Goal: Information Seeking & Learning: Learn about a topic

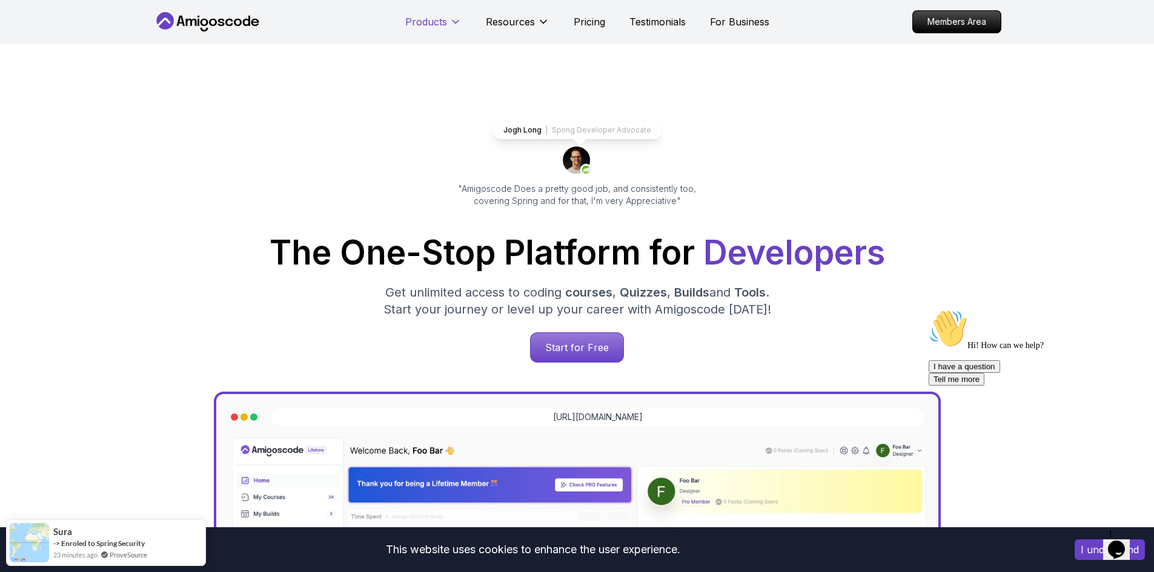
drag, startPoint x: 416, startPoint y: 12, endPoint x: 419, endPoint y: 18, distance: 6.8
click at [417, 15] on div "Products" at bounding box center [433, 22] width 56 height 24
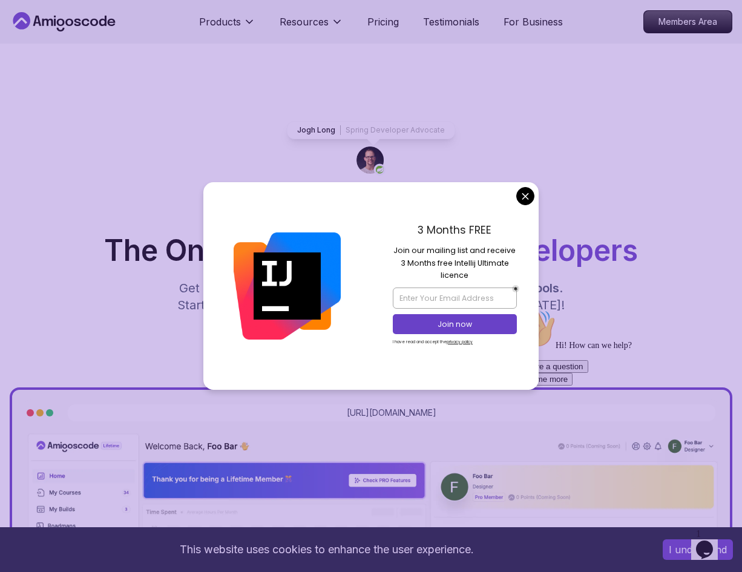
click at [546, 208] on div "Jogh Long Spring Developer Advocate "Amigoscode Does a pretty good job, and con…" at bounding box center [371, 492] width 742 height 897
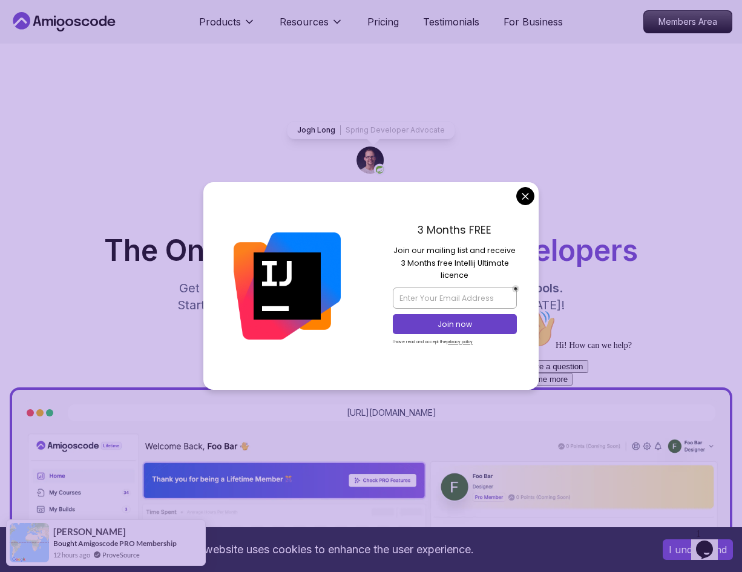
click at [524, 213] on div "3 Months FREE Join our mailing list and receive 3 Months free Intellij Ultimate…" at bounding box center [455, 285] width 168 height 207
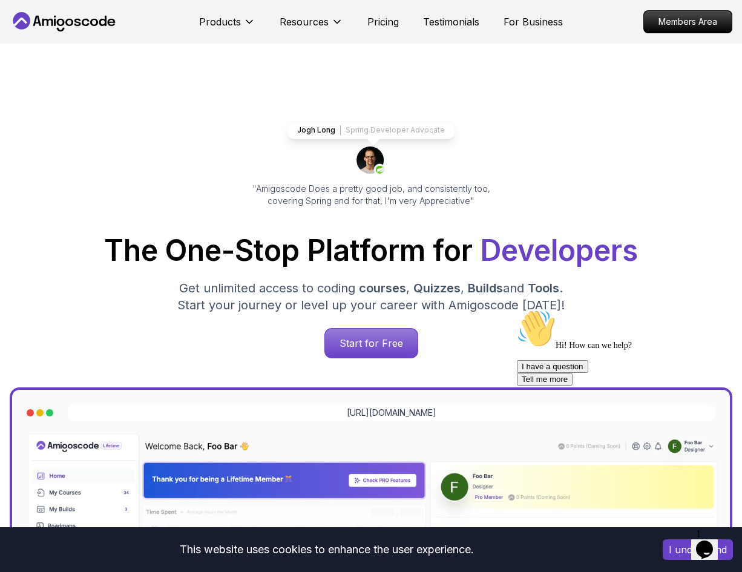
click at [469, 110] on div "Jogh Long Spring Developer Advocate "Amigoscode Does a pretty good job, and con…" at bounding box center [371, 492] width 742 height 897
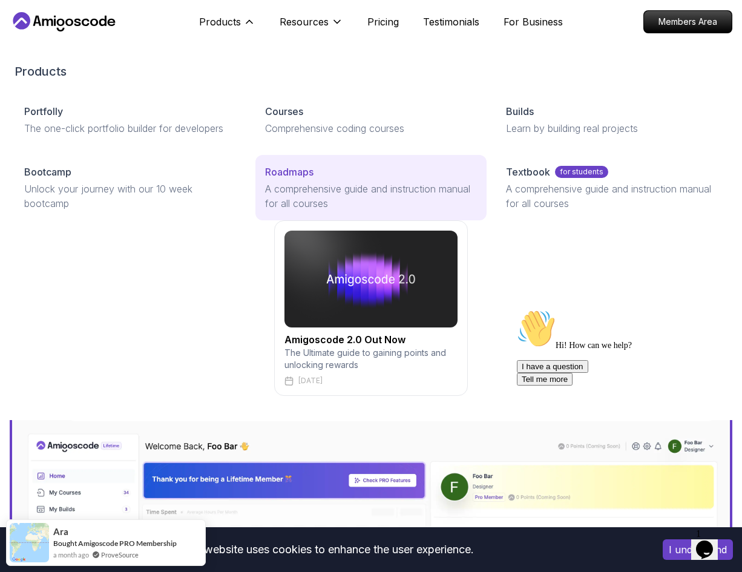
click at [285, 188] on p "A comprehensive guide and instruction manual for all courses" at bounding box center [371, 196] width 212 height 29
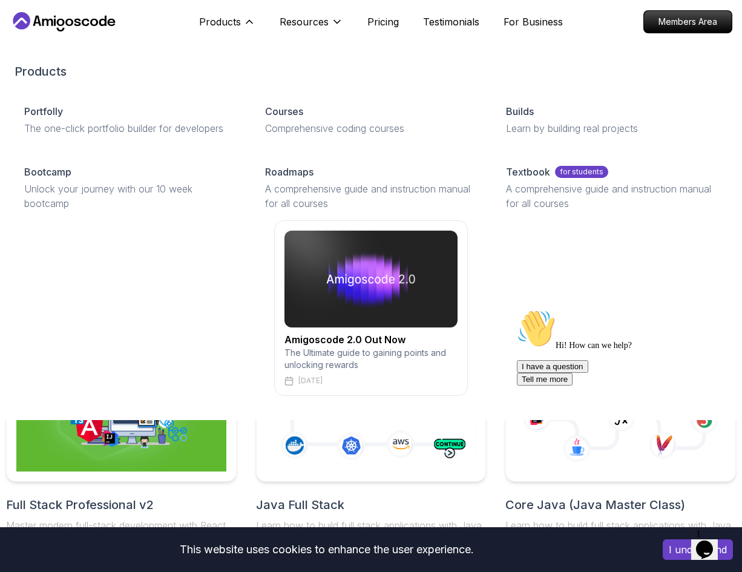
click at [305, 342] on h2 "Amigoscode 2.0 Out Now" at bounding box center [371, 339] width 173 height 15
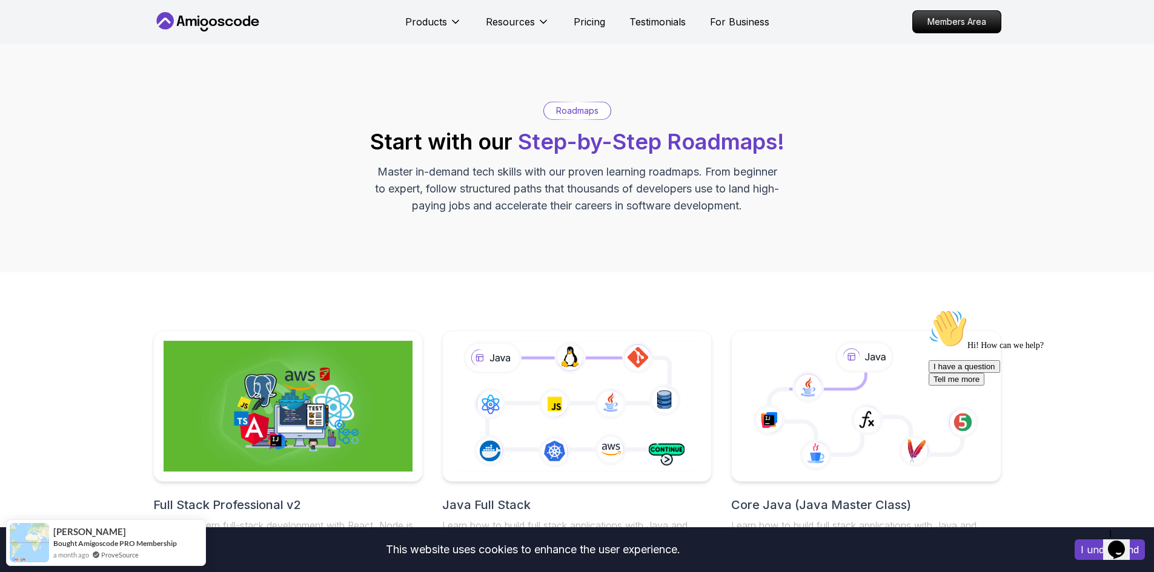
scroll to position [242, 0]
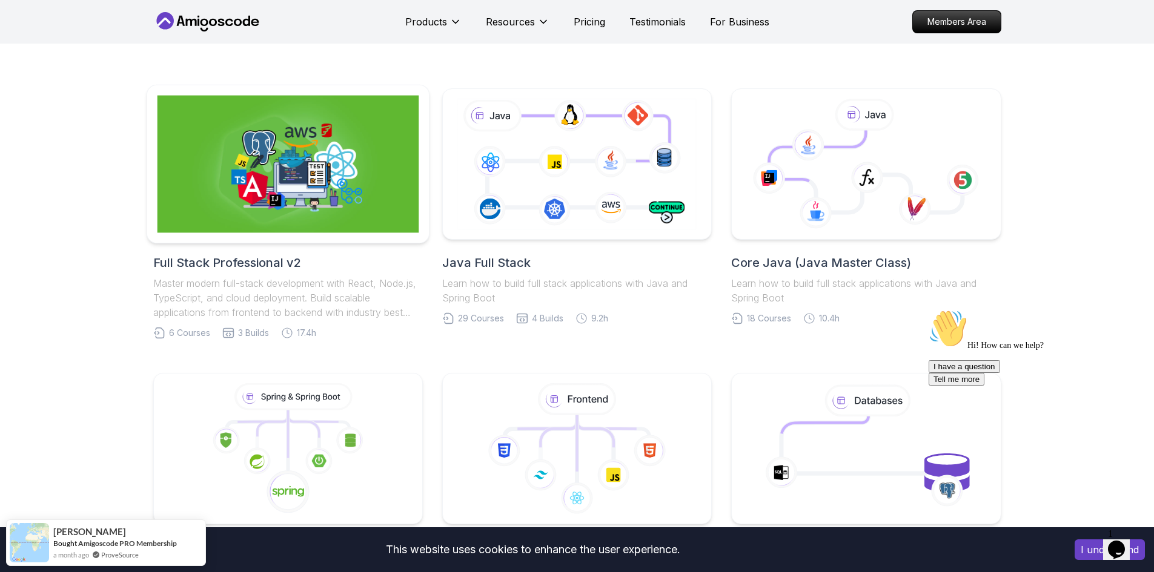
click at [245, 168] on img at bounding box center [288, 164] width 262 height 137
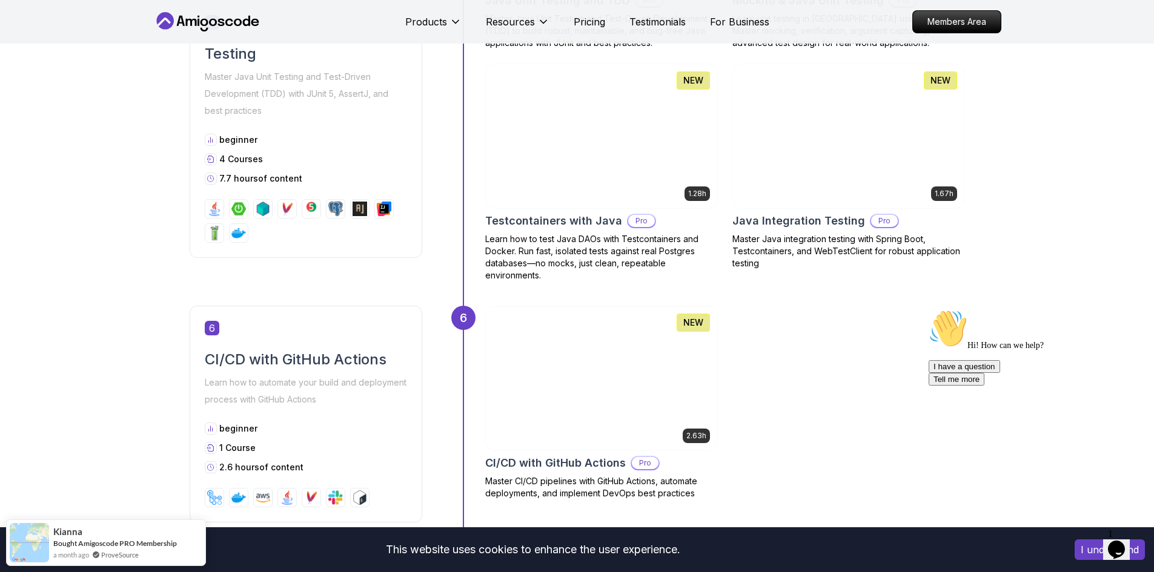
scroll to position [1999, 0]
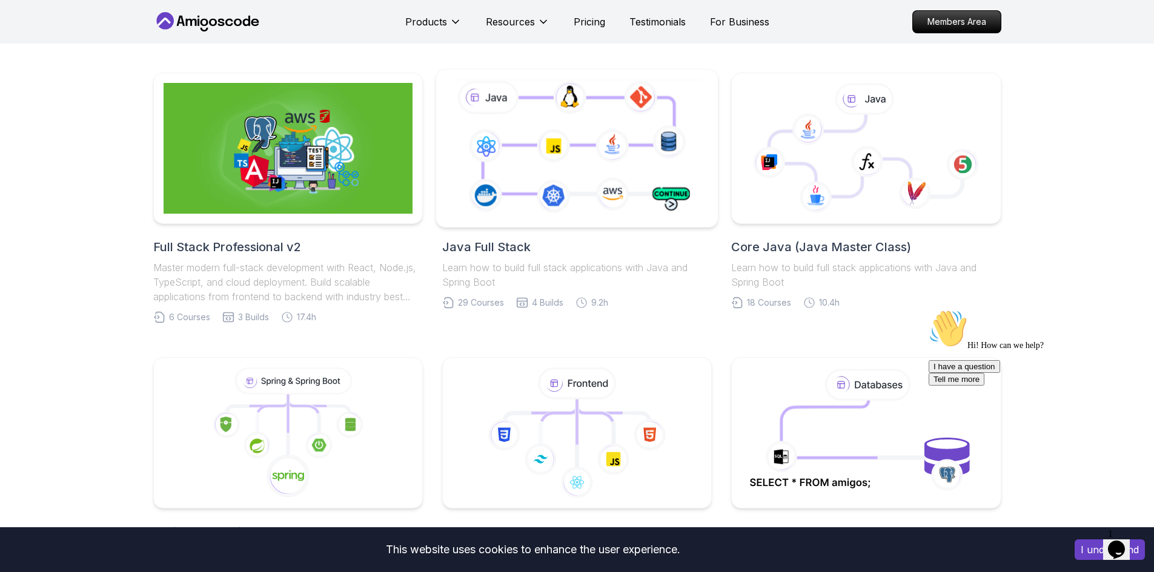
scroll to position [319, 0]
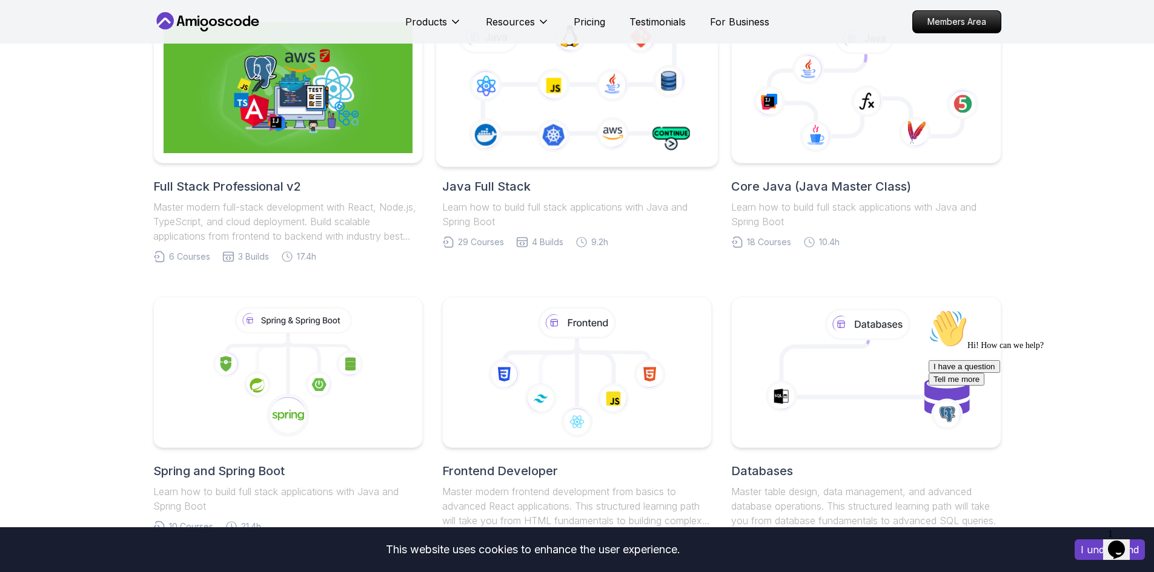
click at [520, 81] on icon at bounding box center [577, 87] width 256 height 142
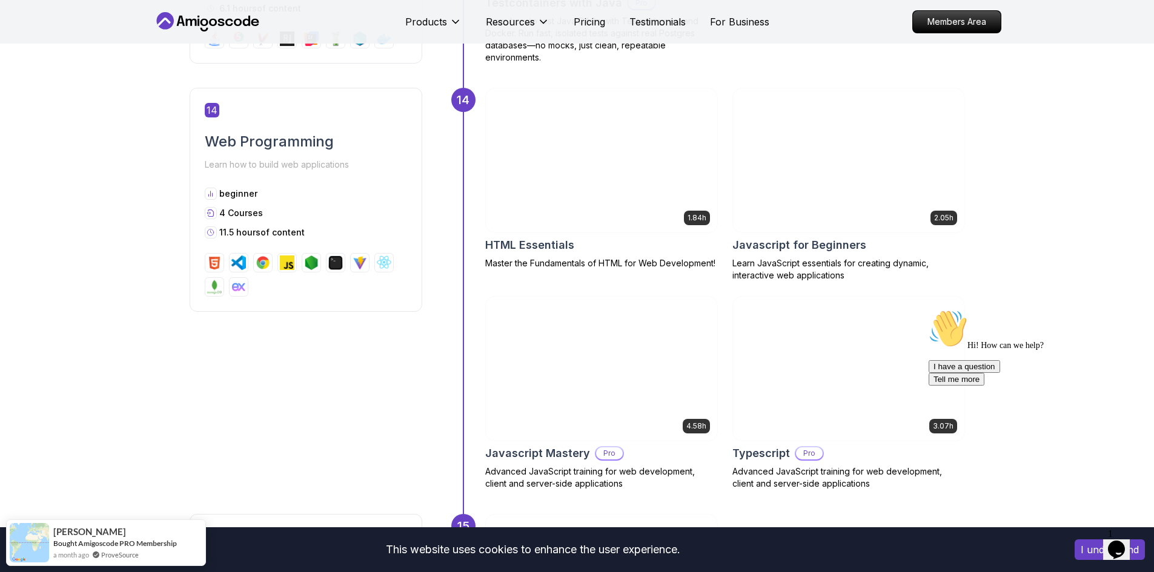
scroll to position [4360, 0]
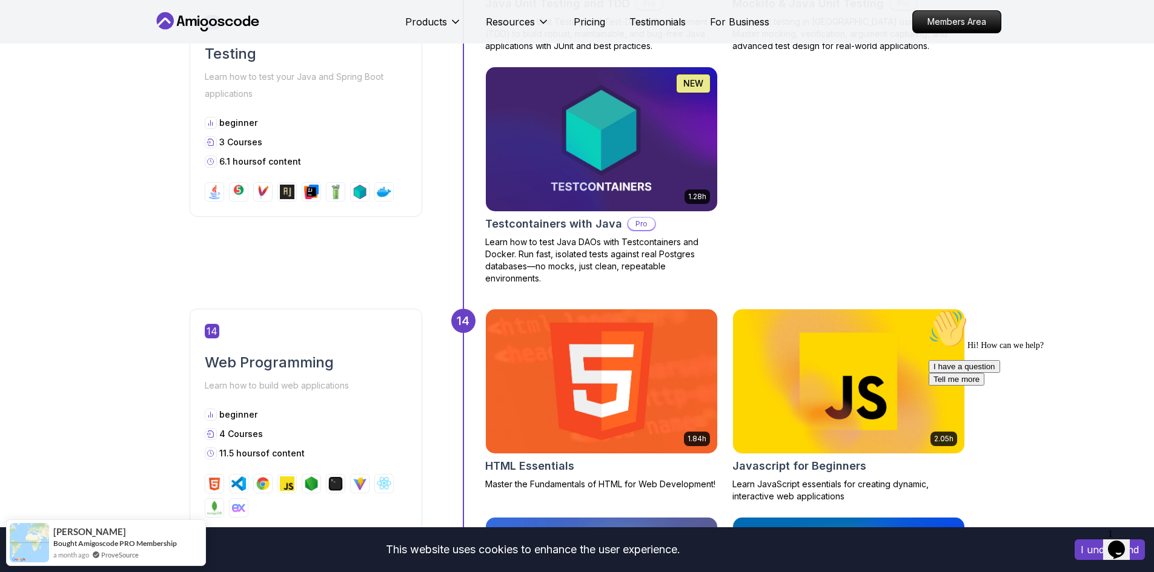
click at [563, 332] on img at bounding box center [601, 381] width 243 height 151
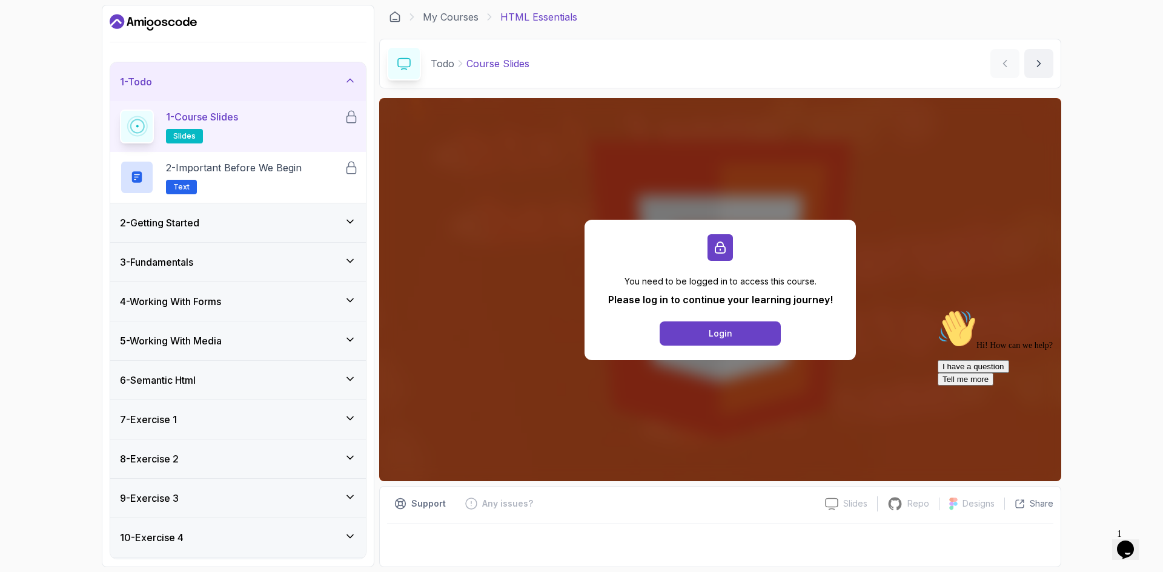
scroll to position [38, 0]
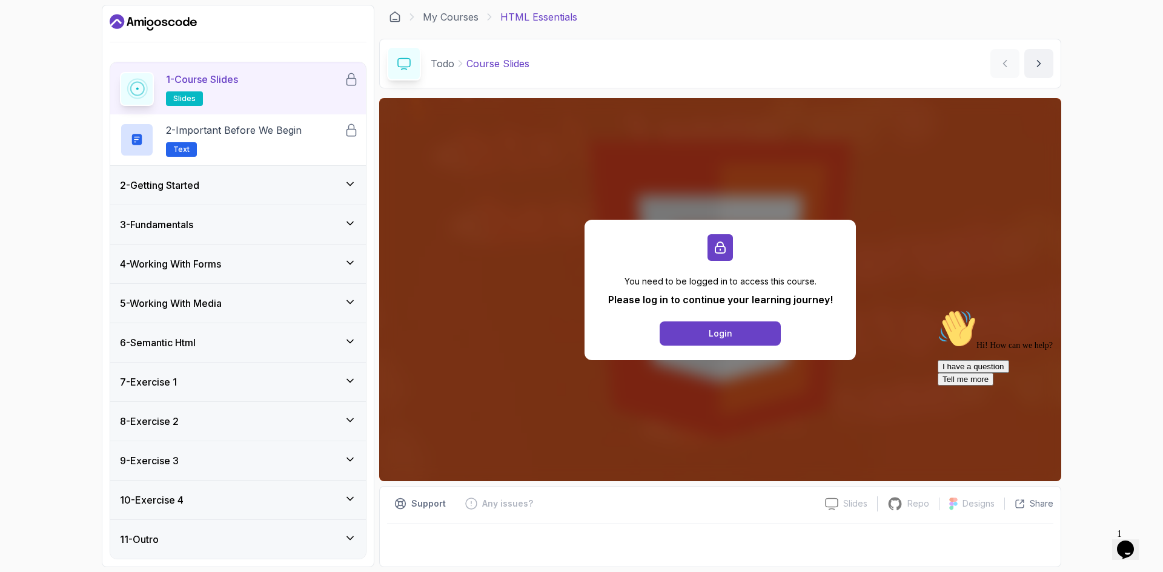
drag, startPoint x: 246, startPoint y: 352, endPoint x: 30, endPoint y: 35, distance: 383.1
click at [246, 352] on div "6 - Semantic Html" at bounding box center [238, 342] width 256 height 39
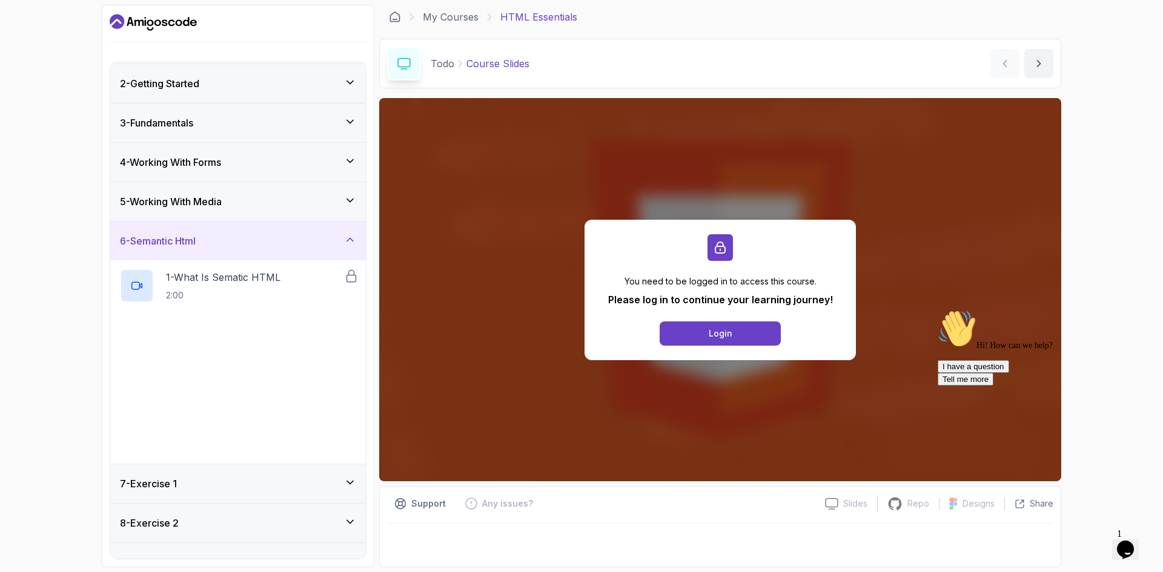
scroll to position [0, 0]
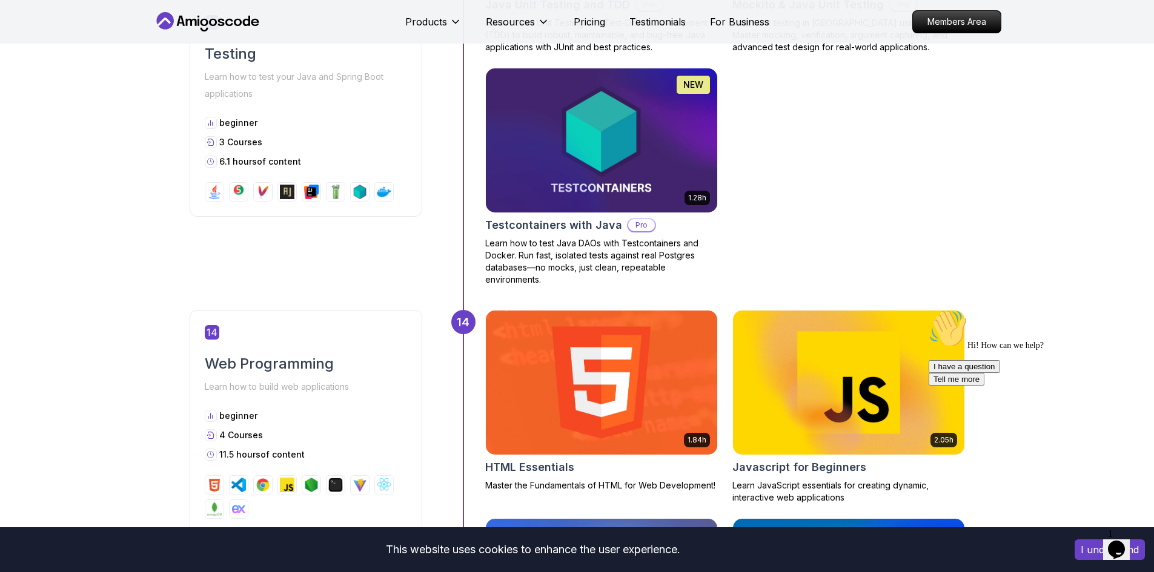
scroll to position [4360, 0]
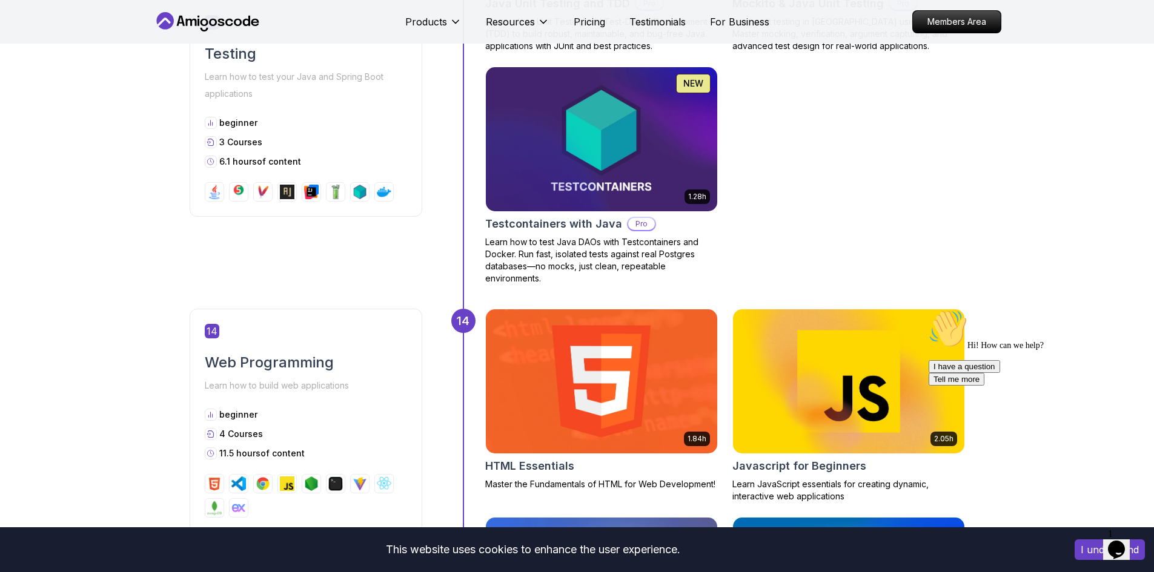
click at [861, 345] on img at bounding box center [848, 381] width 243 height 151
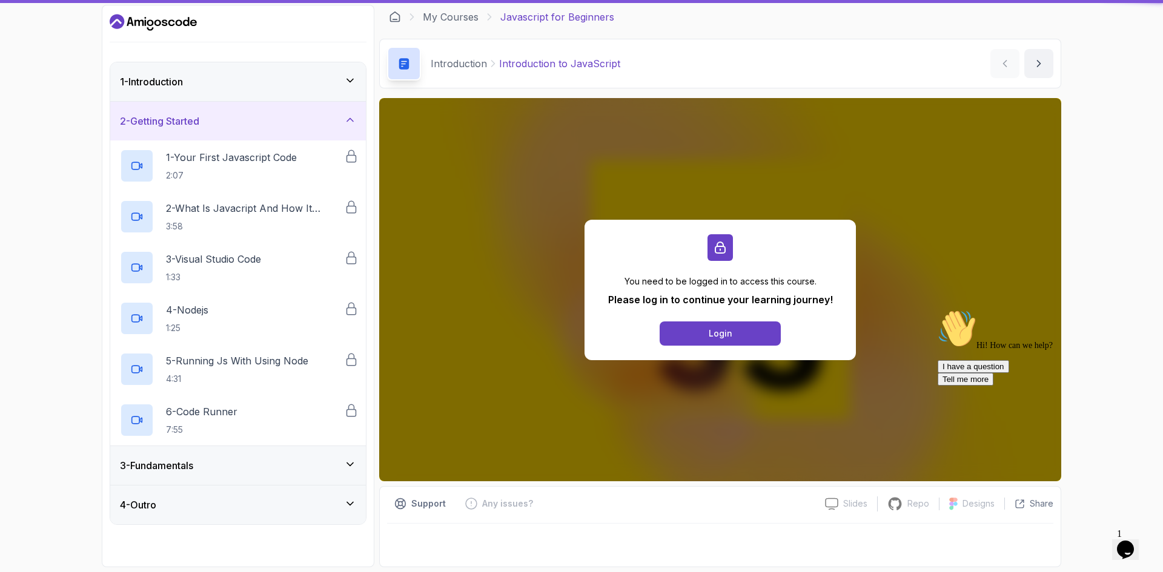
click at [274, 97] on div "1 - Introduction" at bounding box center [238, 81] width 256 height 39
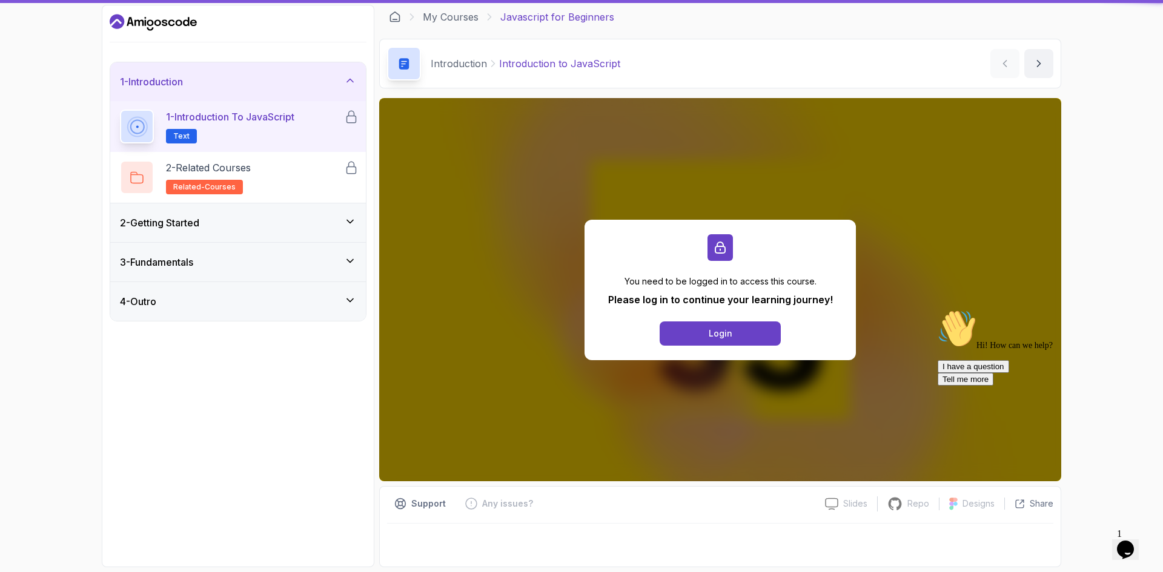
click at [5, 0] on div "1 - Introduction 1 - Introduction to JavaScript Text 2 - Related Courses relate…" at bounding box center [581, 286] width 1163 height 572
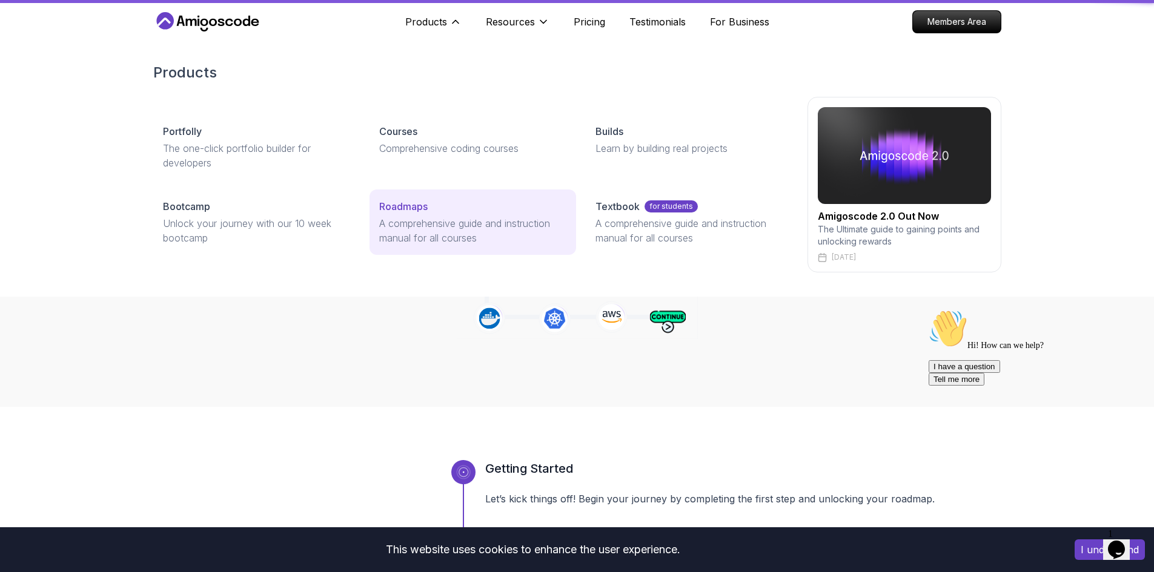
click at [420, 211] on p "Roadmaps" at bounding box center [403, 206] width 48 height 15
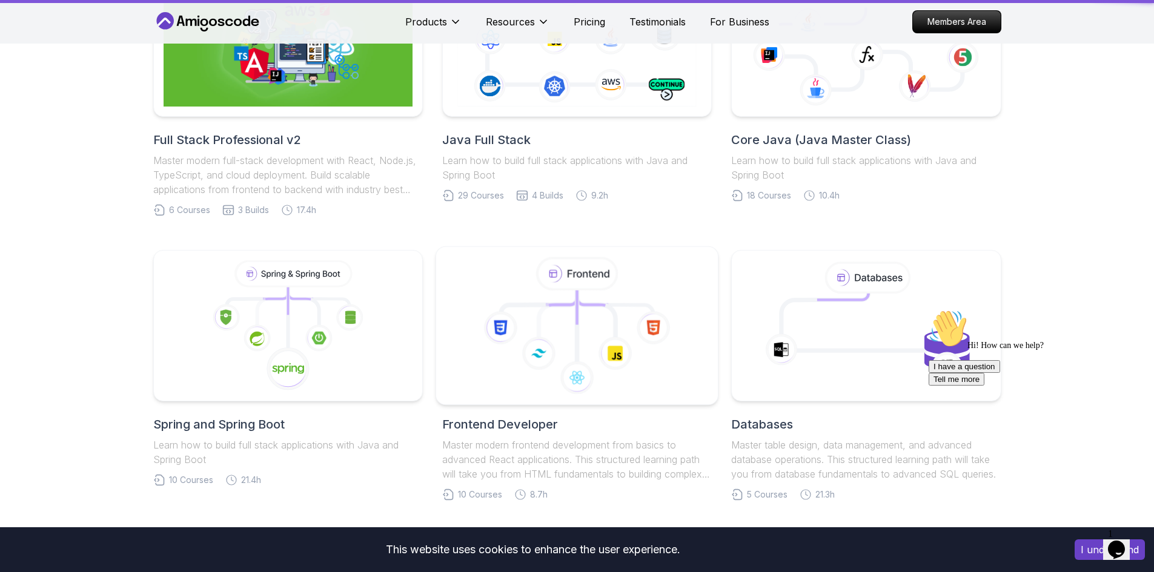
scroll to position [303, 0]
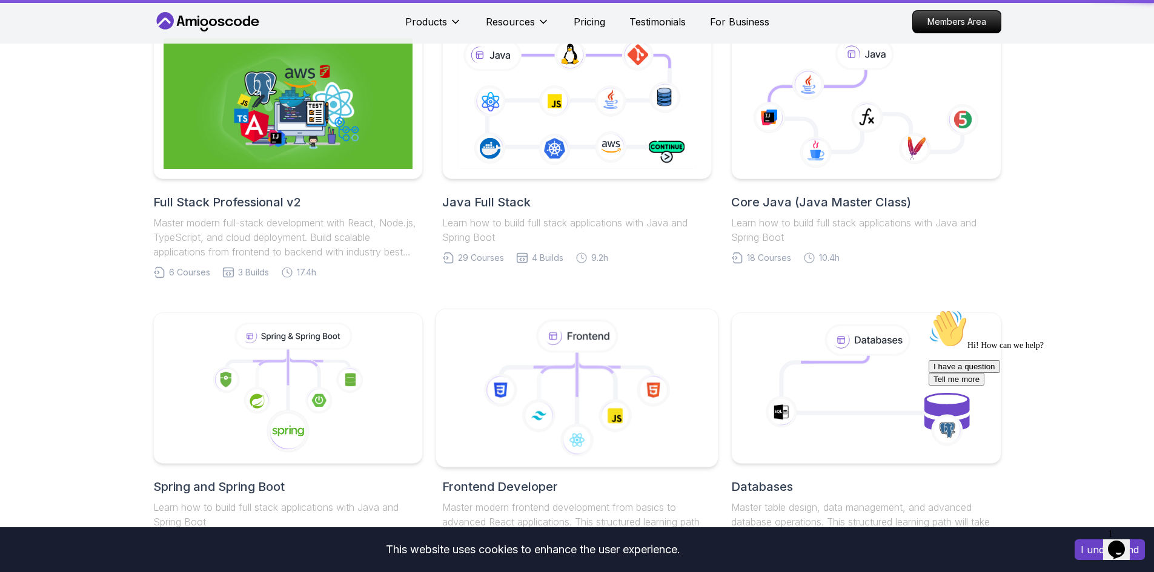
click at [550, 357] on icon at bounding box center [577, 388] width 262 height 137
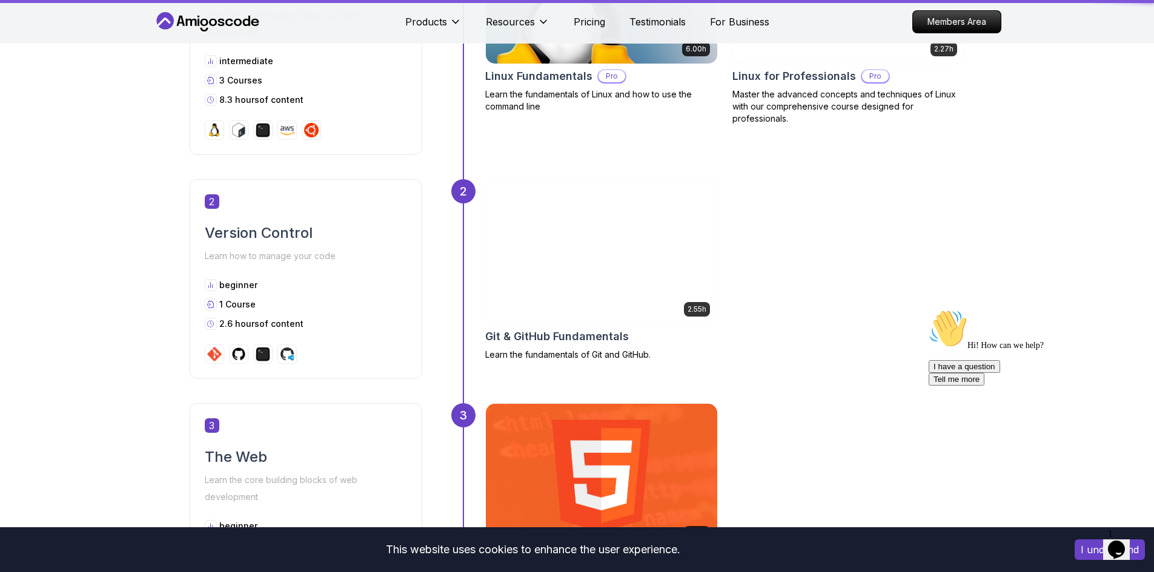
scroll to position [1090, 0]
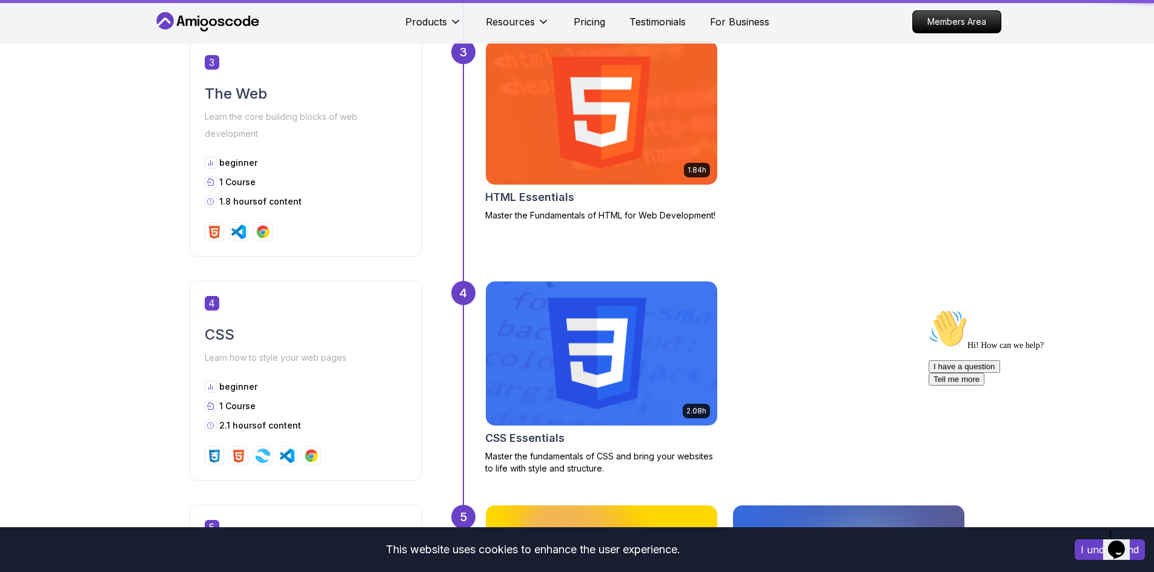
click at [595, 342] on img at bounding box center [601, 353] width 243 height 151
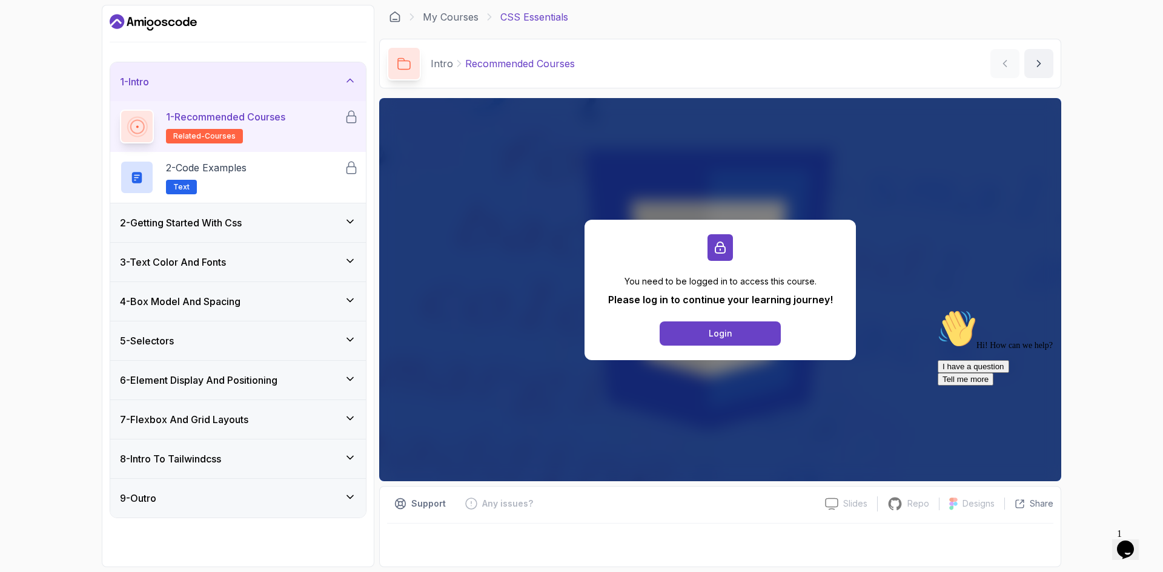
click at [241, 428] on div "7 - Flexbox And Grid Layouts" at bounding box center [238, 419] width 256 height 39
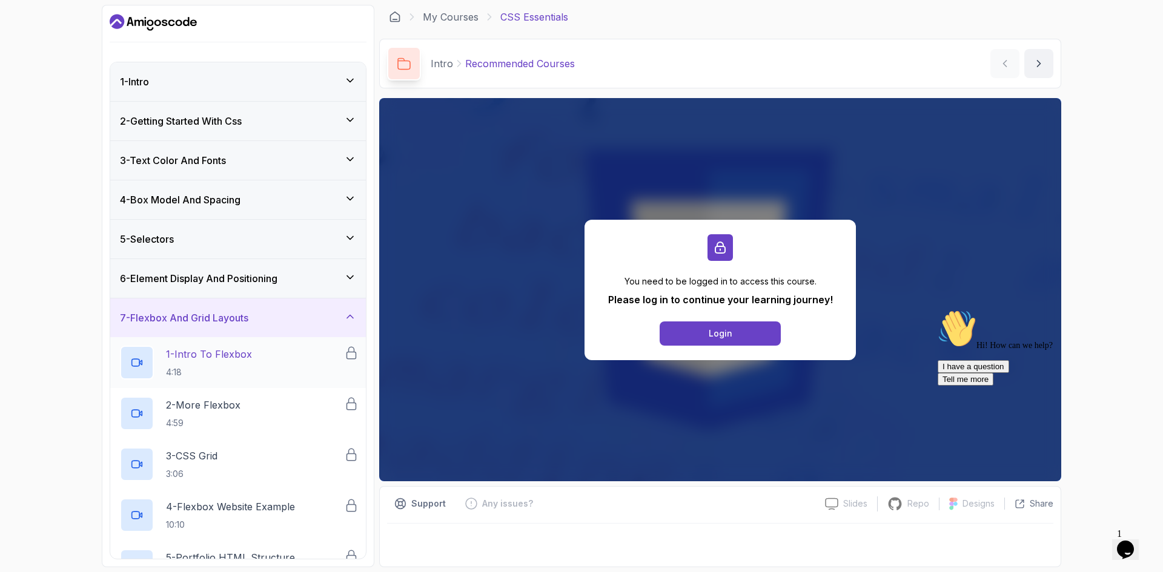
scroll to position [61, 0]
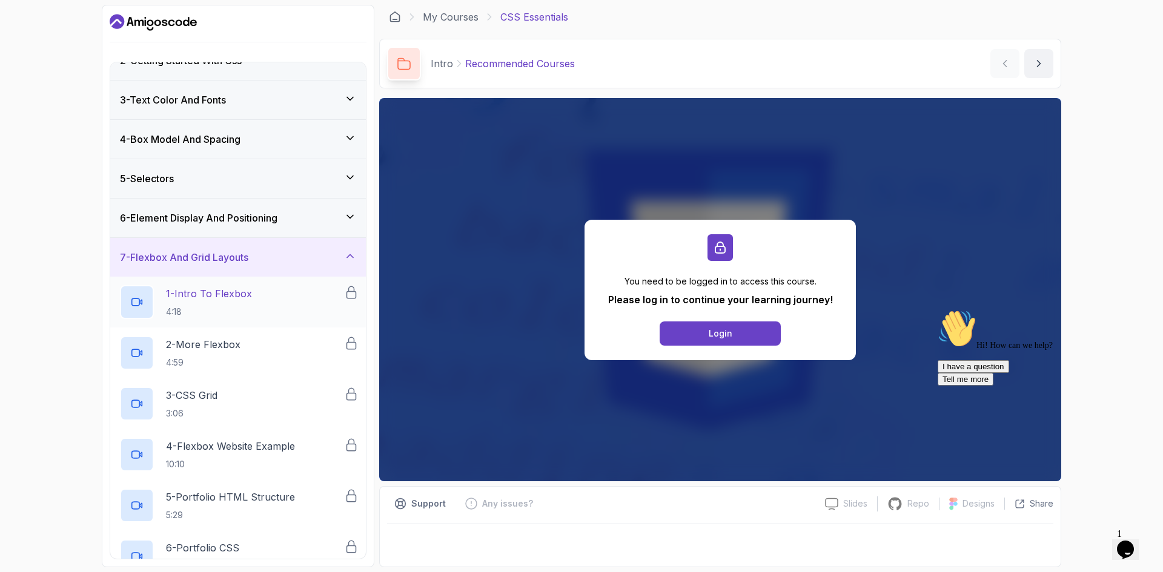
click at [231, 303] on h2 "1 - Intro To Flexbox 4:18" at bounding box center [209, 301] width 86 height 31
click at [225, 352] on h2 "2 - More Flexbox 4:59" at bounding box center [203, 352] width 74 height 31
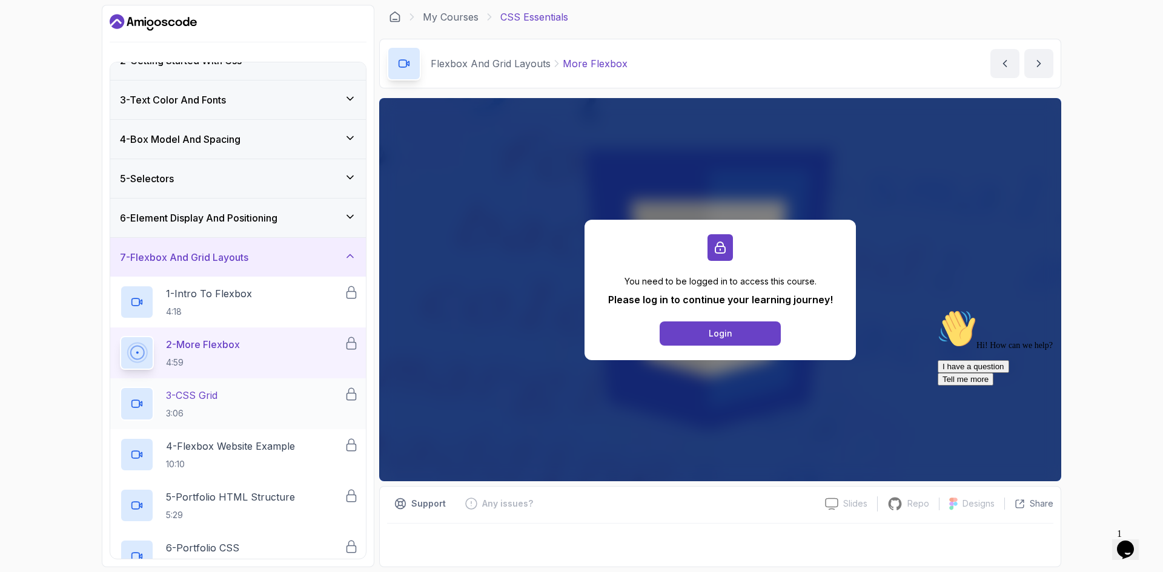
click at [228, 409] on div "3 - CSS Grid 3:06" at bounding box center [232, 404] width 224 height 34
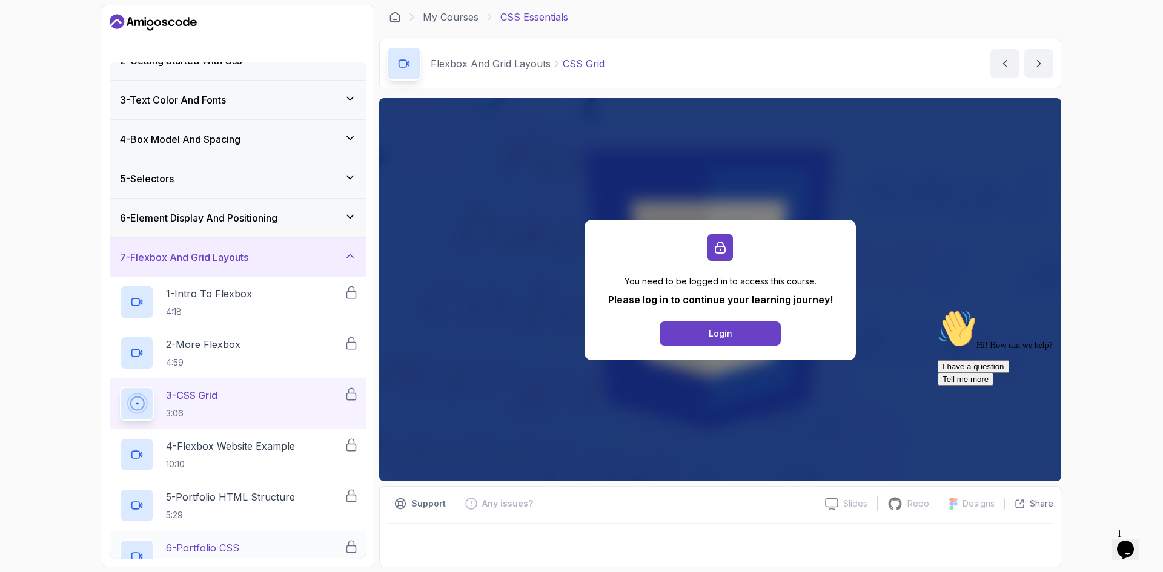
scroll to position [213, 0]
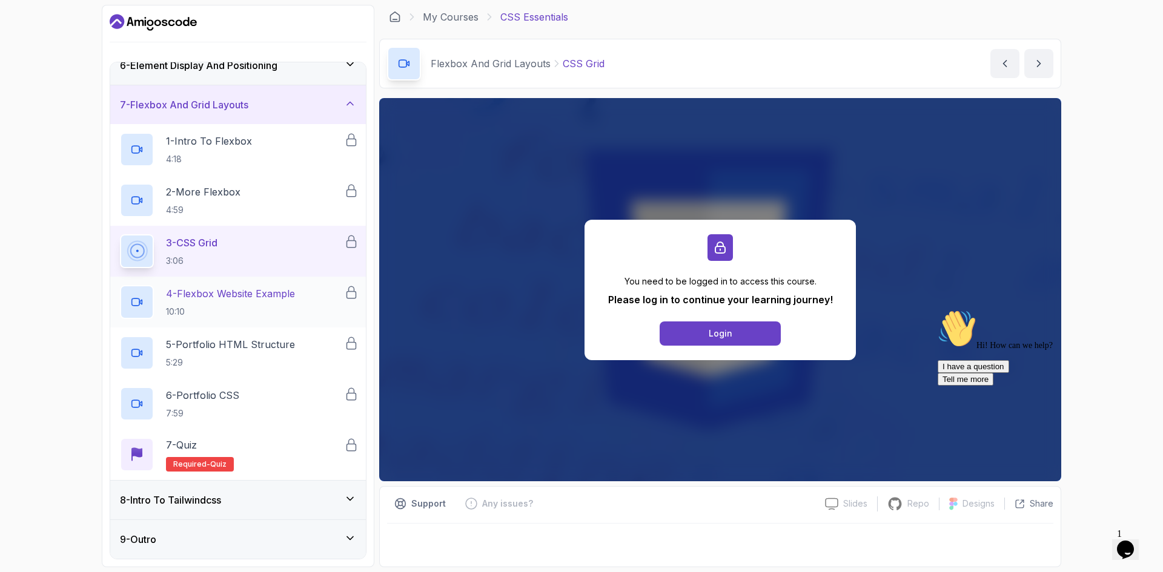
click at [216, 316] on p "10:10" at bounding box center [230, 312] width 129 height 12
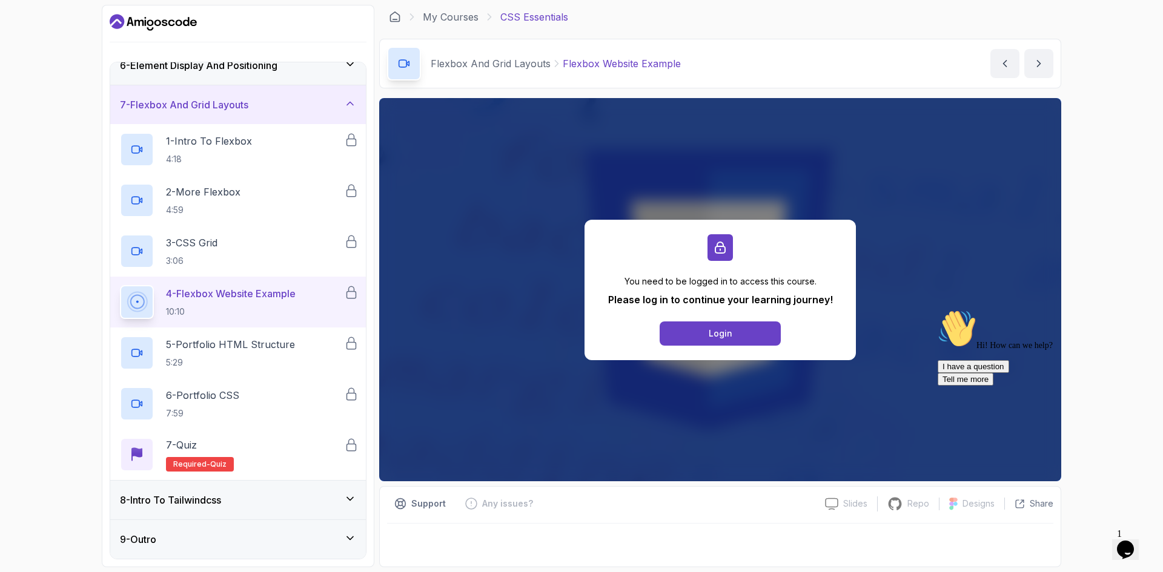
click at [192, 508] on div "8 - Intro To Tailwindcss" at bounding box center [238, 500] width 256 height 39
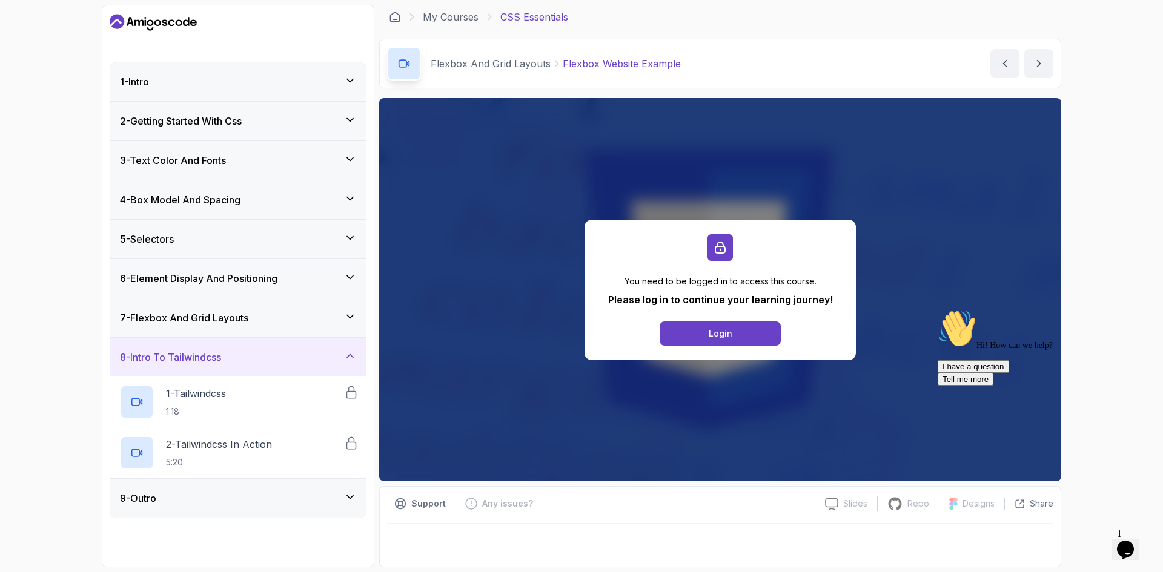
click at [188, 484] on div "9 - Outro" at bounding box center [238, 498] width 256 height 39
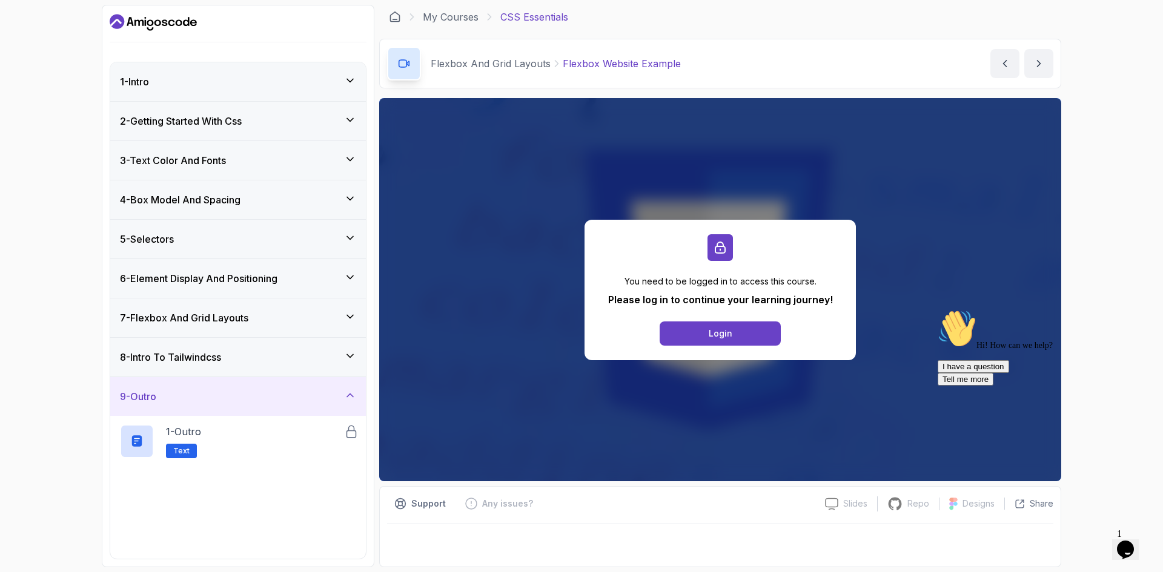
click at [228, 253] on div "5 - Selectors" at bounding box center [238, 239] width 256 height 39
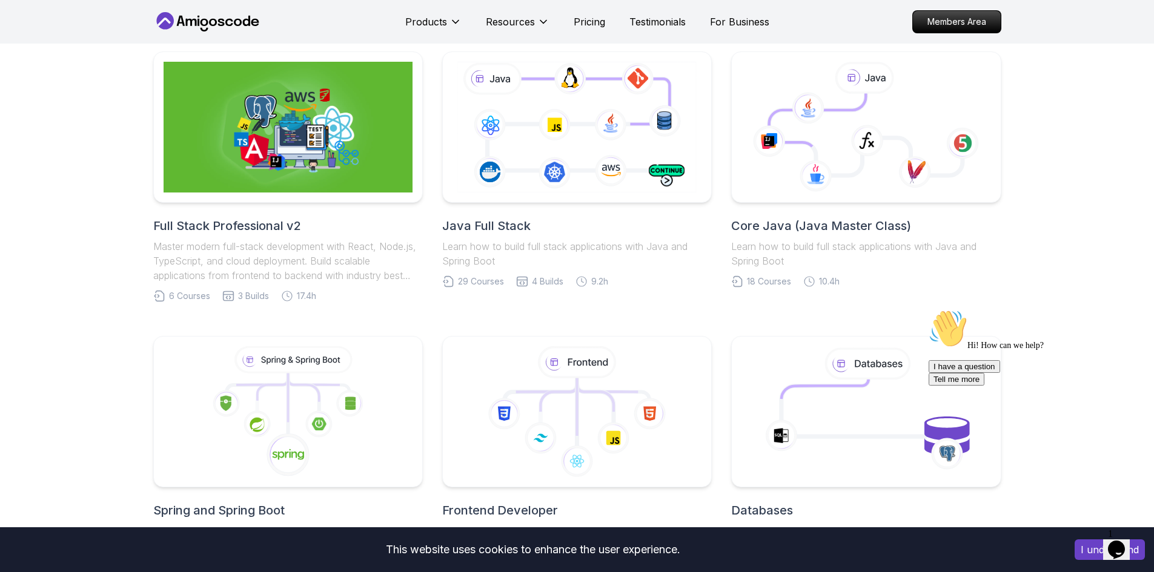
scroll to position [303, 0]
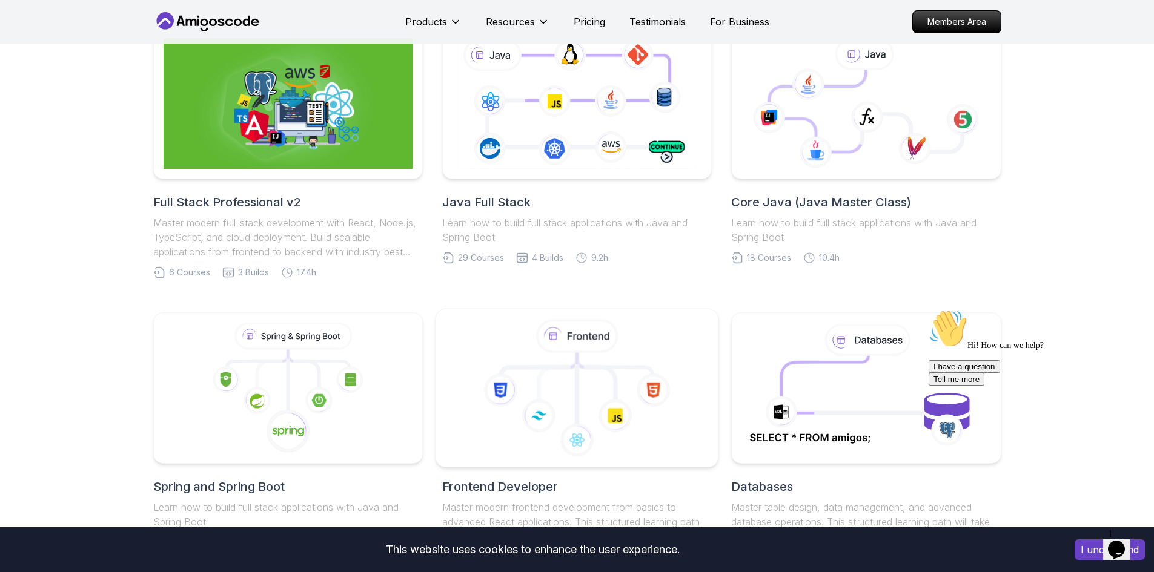
click at [560, 419] on icon at bounding box center [577, 388] width 262 height 137
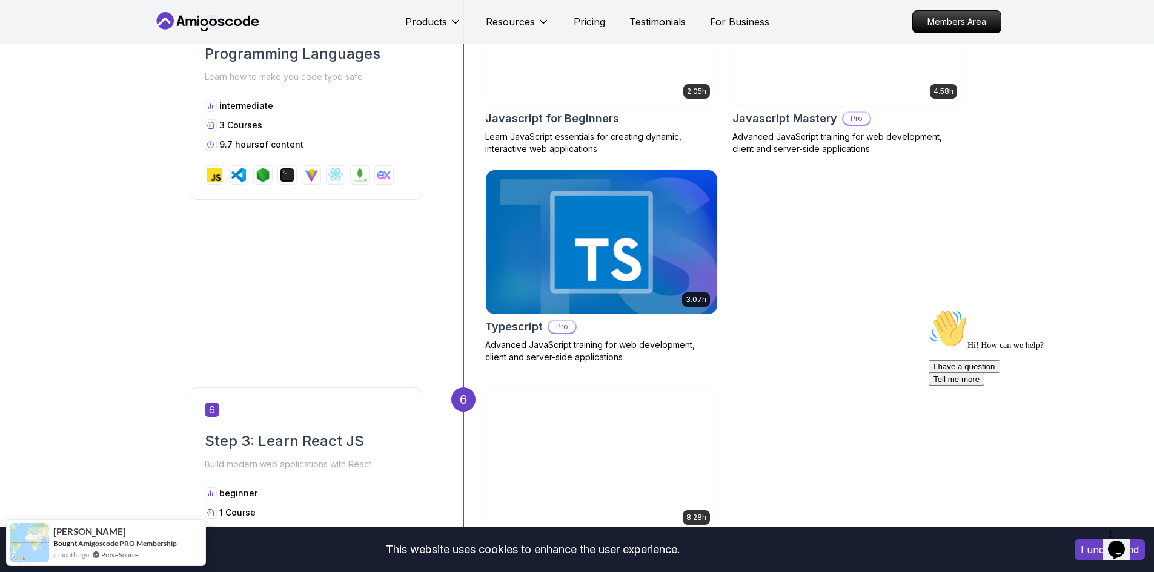
scroll to position [1090, 0]
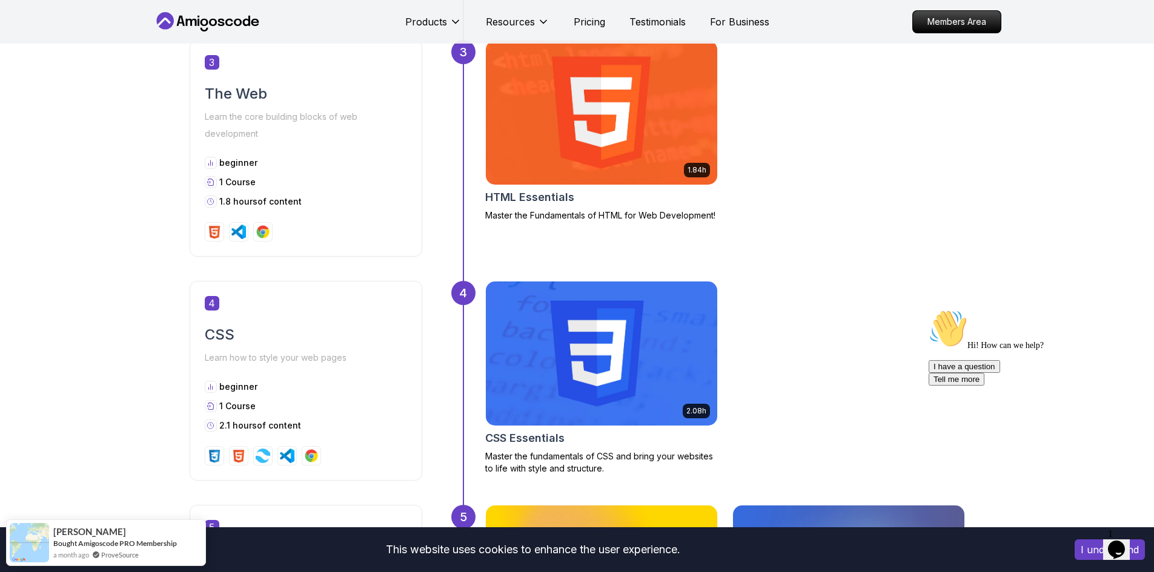
click at [535, 312] on img at bounding box center [601, 354] width 231 height 144
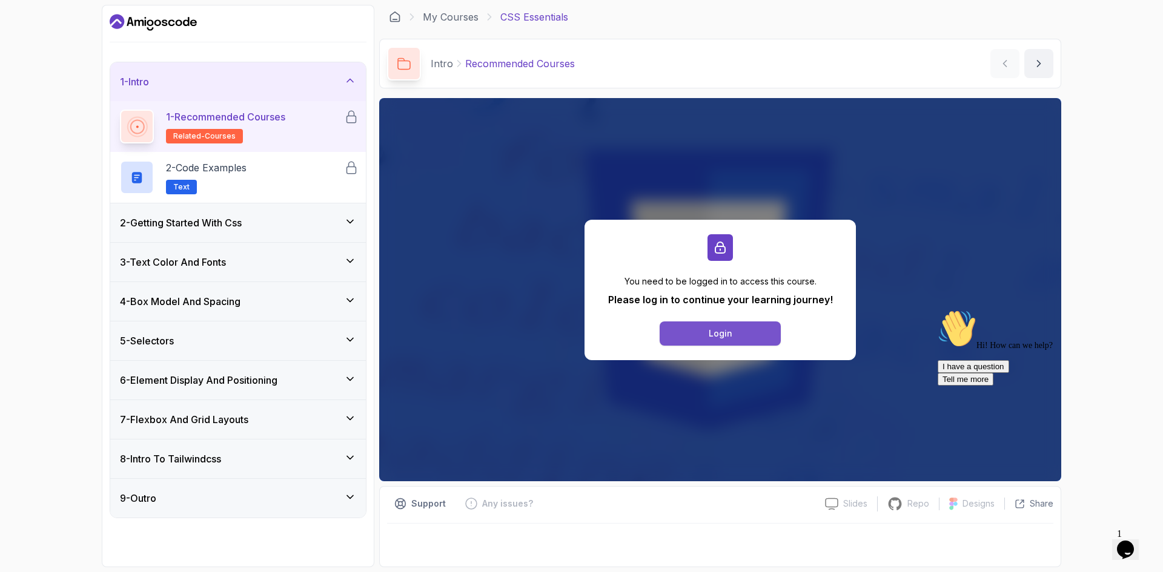
click at [742, 330] on button "Login" at bounding box center [720, 334] width 121 height 24
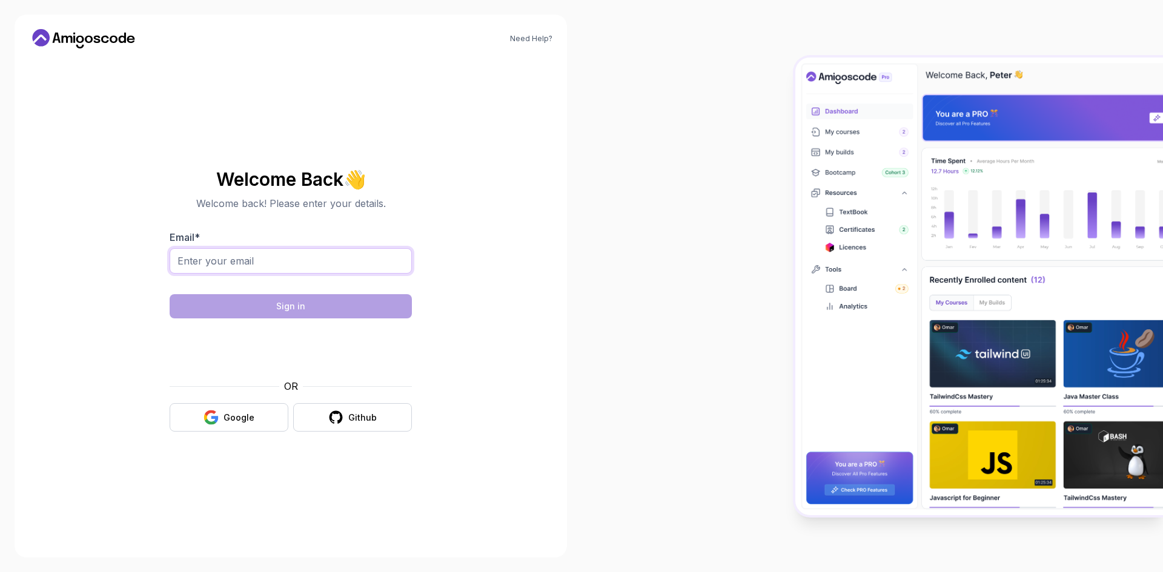
click at [317, 256] on input "Email *" at bounding box center [291, 260] width 242 height 25
click at [345, 431] on button "Github" at bounding box center [352, 417] width 119 height 28
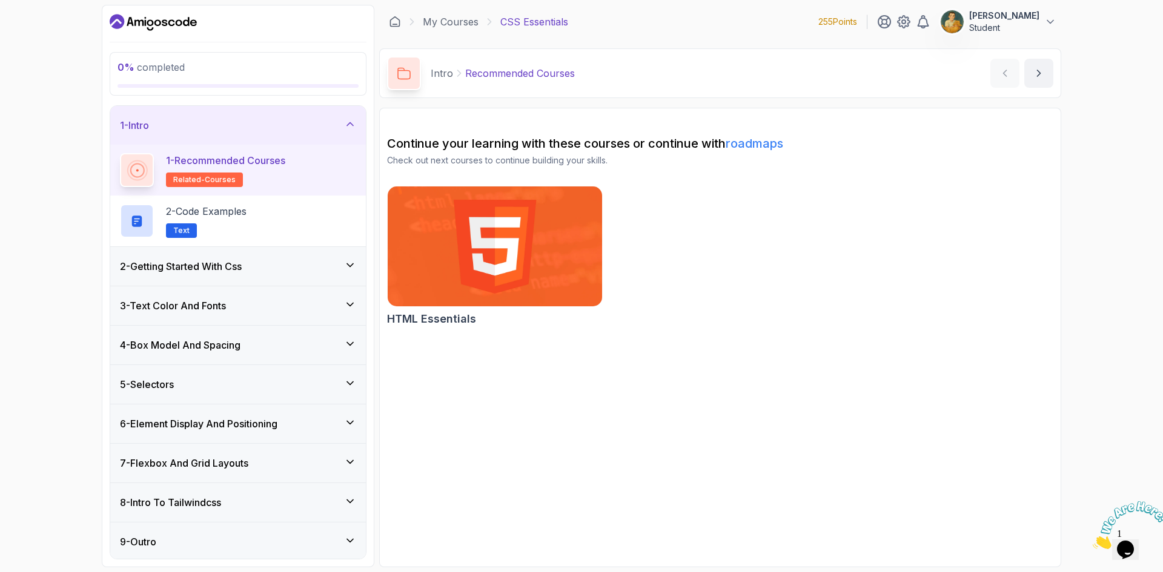
click at [182, 288] on div "3 - Text Color And Fonts" at bounding box center [238, 305] width 256 height 39
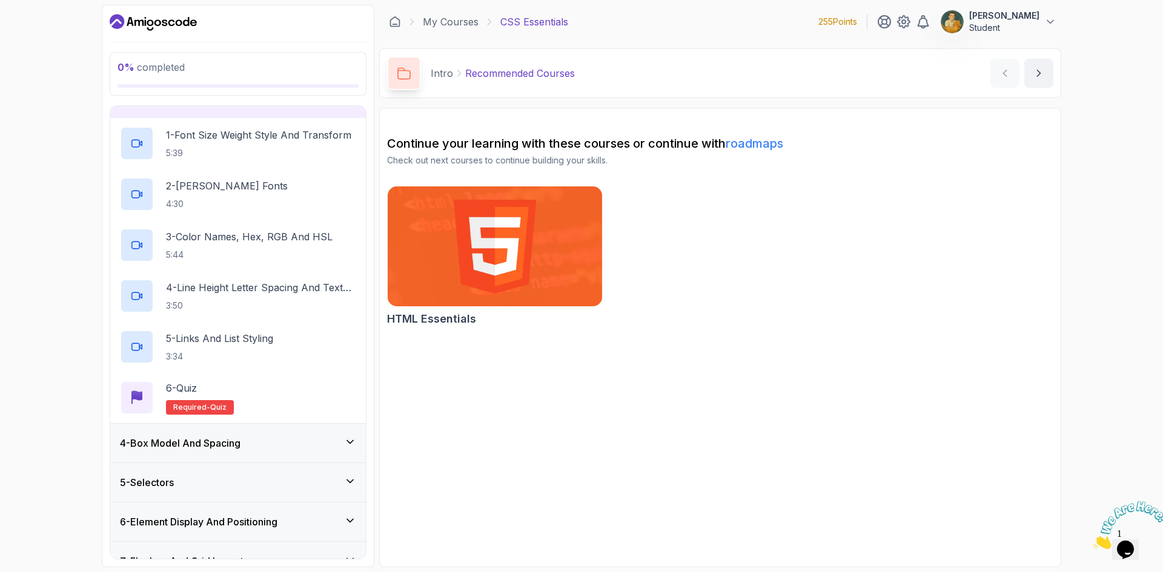
scroll to position [182, 0]
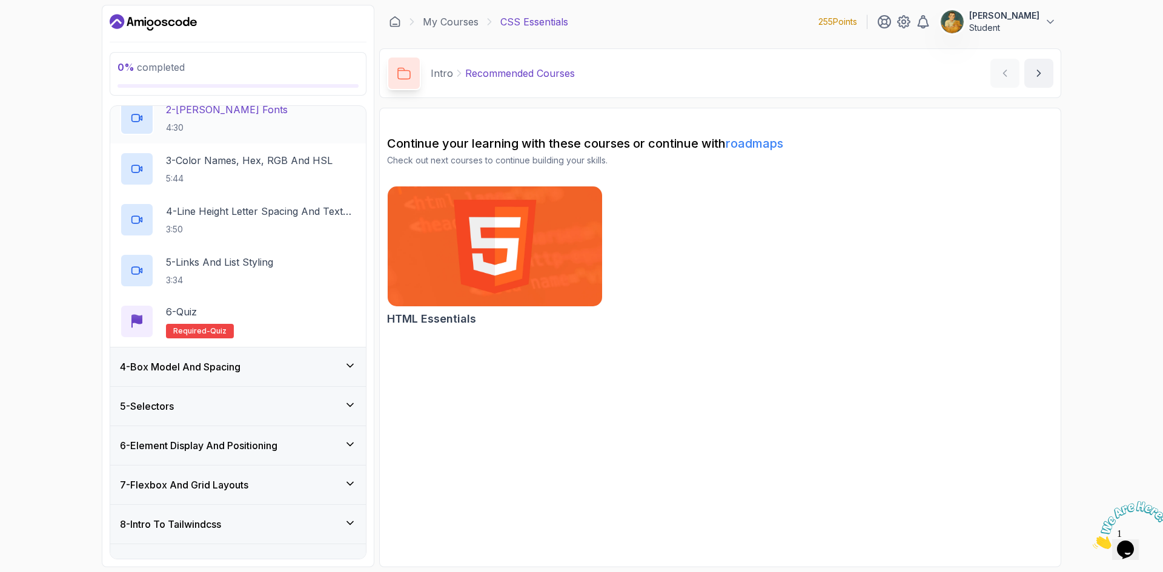
click at [266, 122] on div "2 - [PERSON_NAME] Fonts 4:30" at bounding box center [238, 118] width 236 height 34
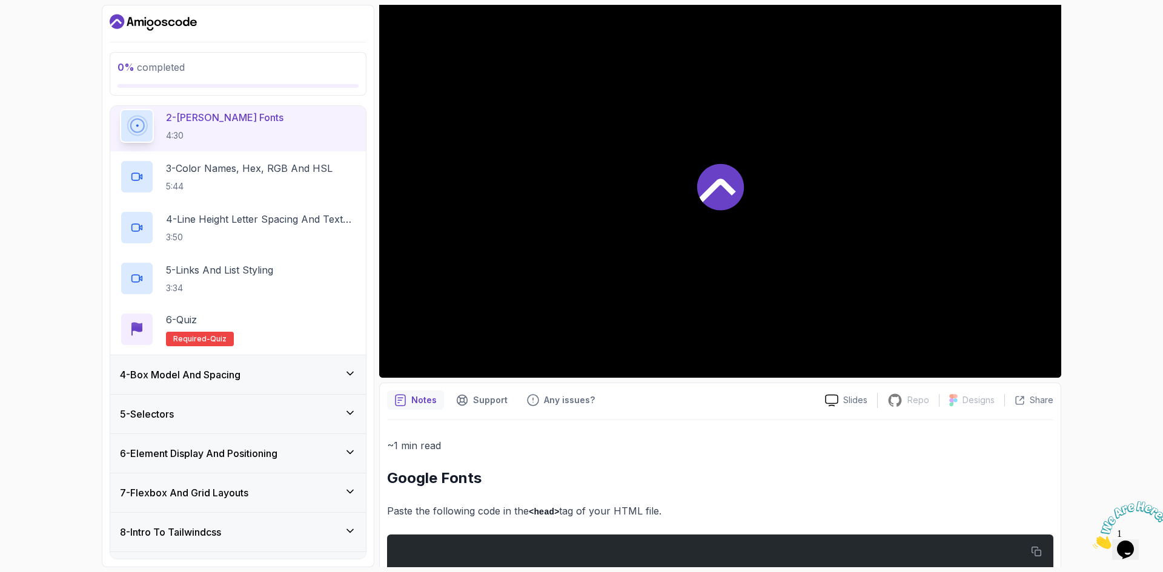
scroll to position [121, 0]
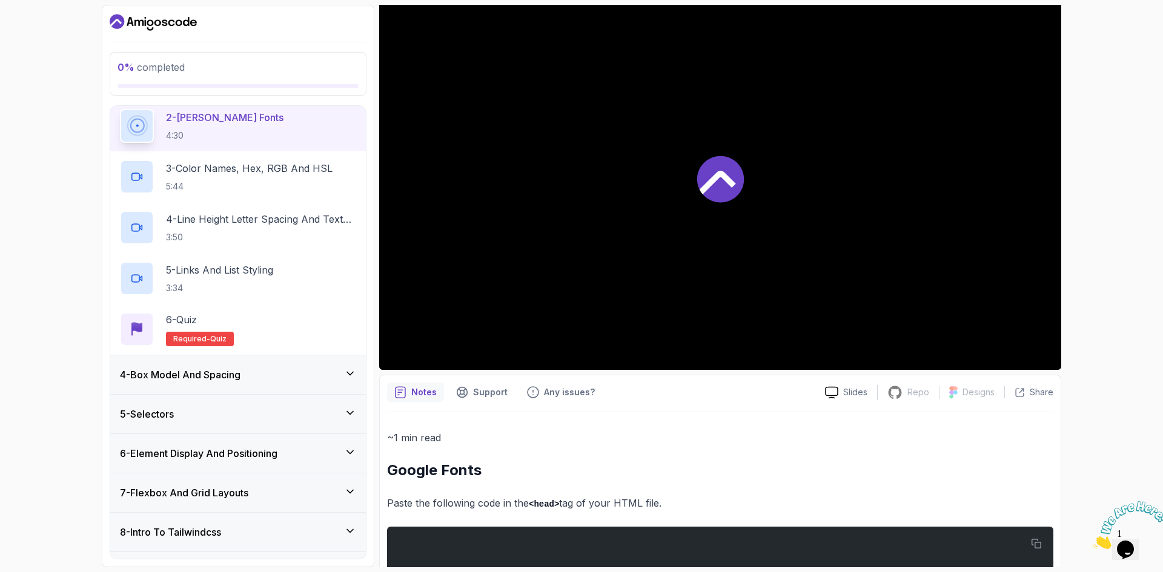
click at [226, 449] on h3 "6 - Element Display And Positioning" at bounding box center [198, 453] width 157 height 15
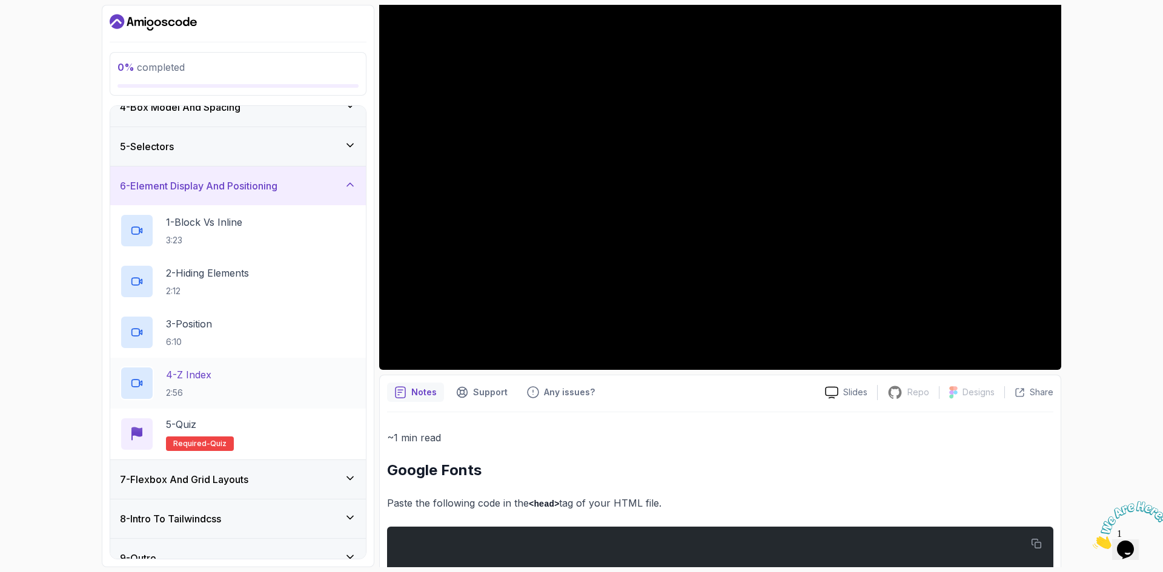
scroll to position [155, 0]
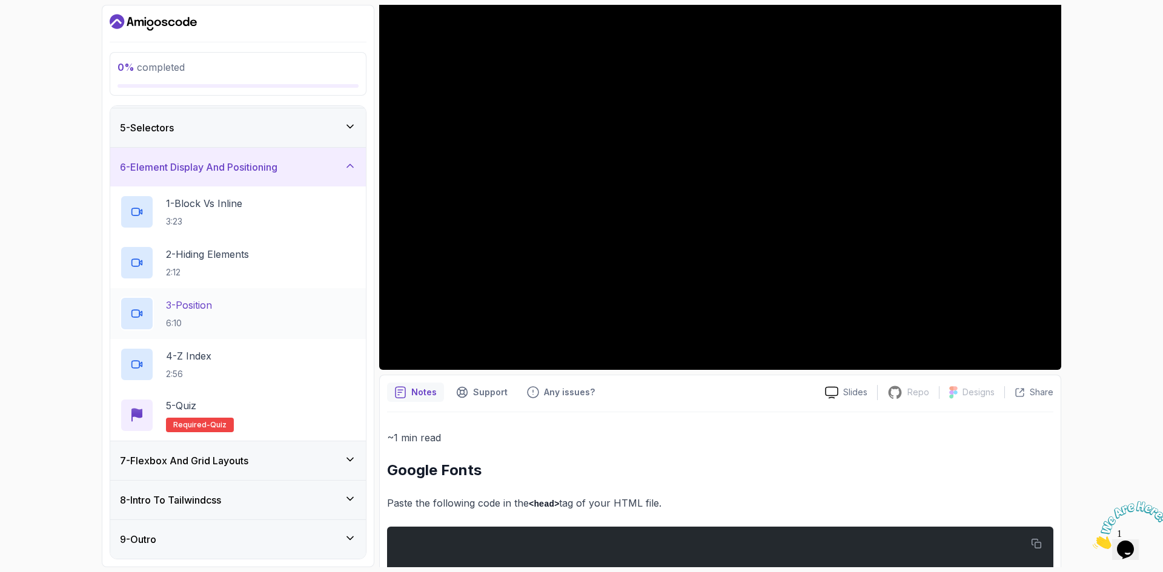
click at [240, 455] on h3 "7 - Flexbox And Grid Layouts" at bounding box center [184, 461] width 128 height 15
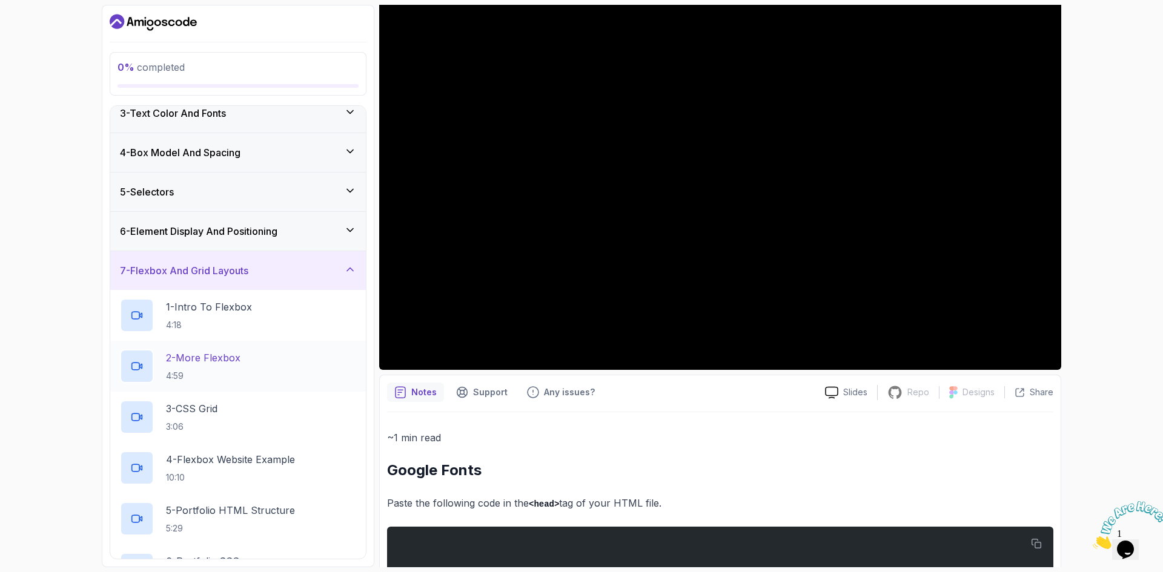
scroll to position [121, 0]
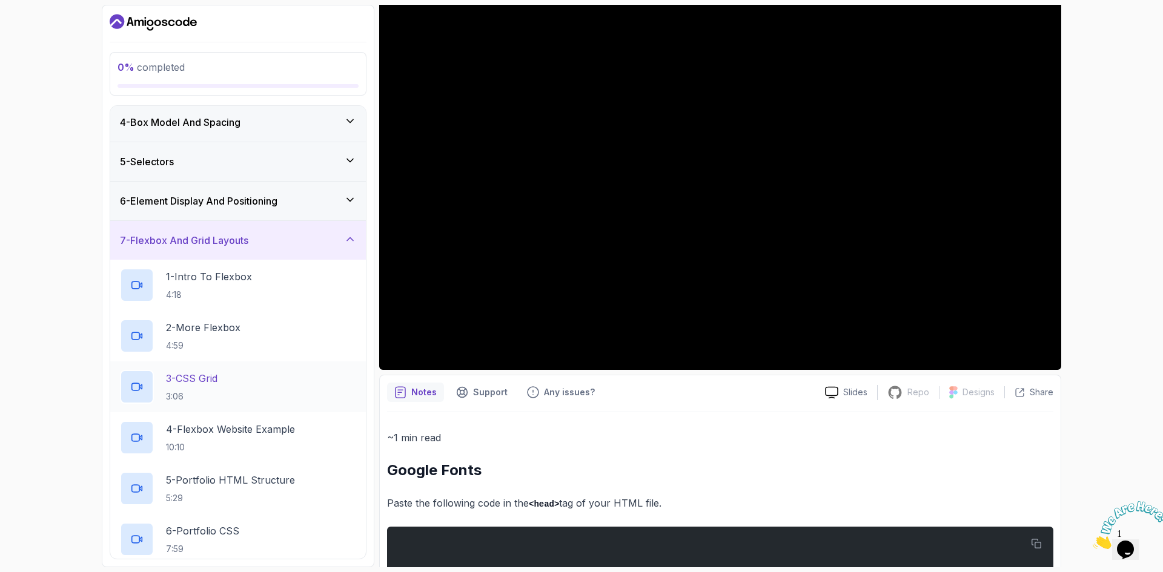
click at [253, 382] on div "3 - CSS Grid 3:06" at bounding box center [238, 387] width 236 height 34
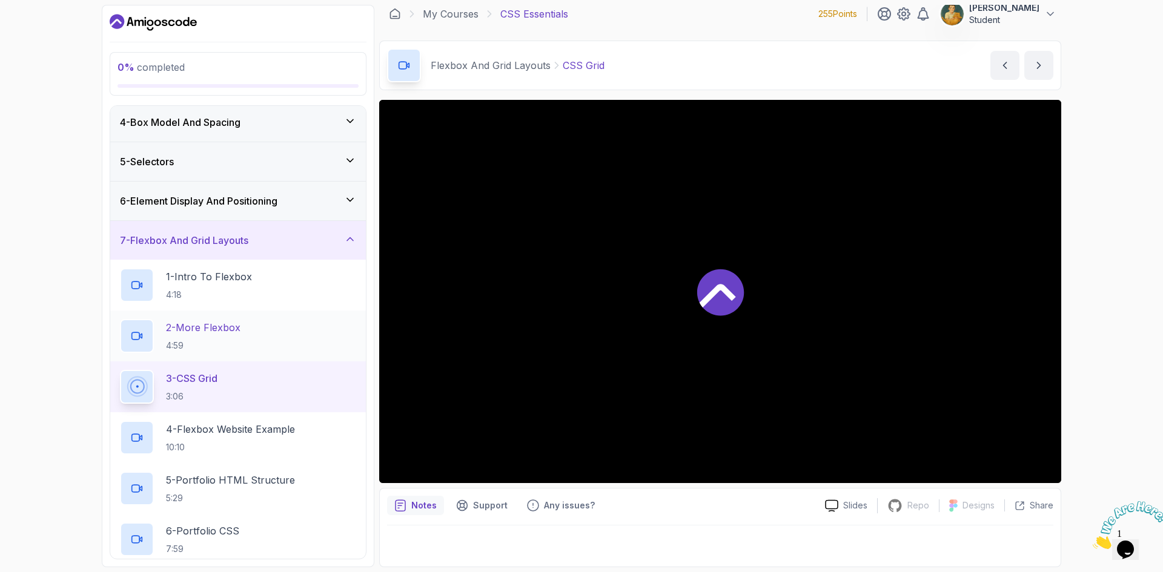
click at [255, 344] on div "2 - More Flexbox 4:59" at bounding box center [238, 336] width 236 height 34
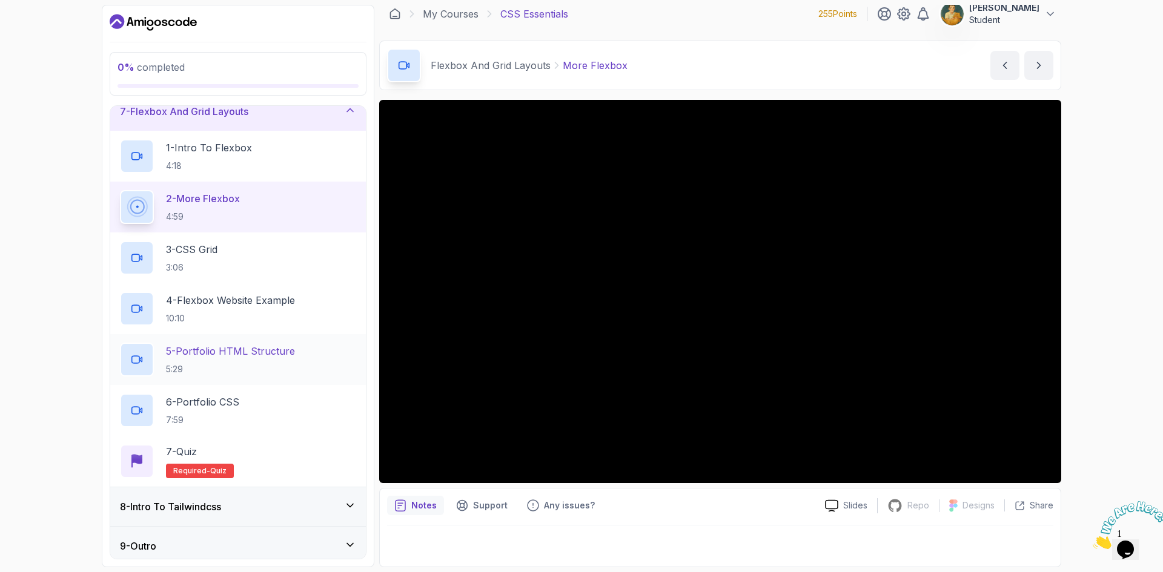
scroll to position [257, 0]
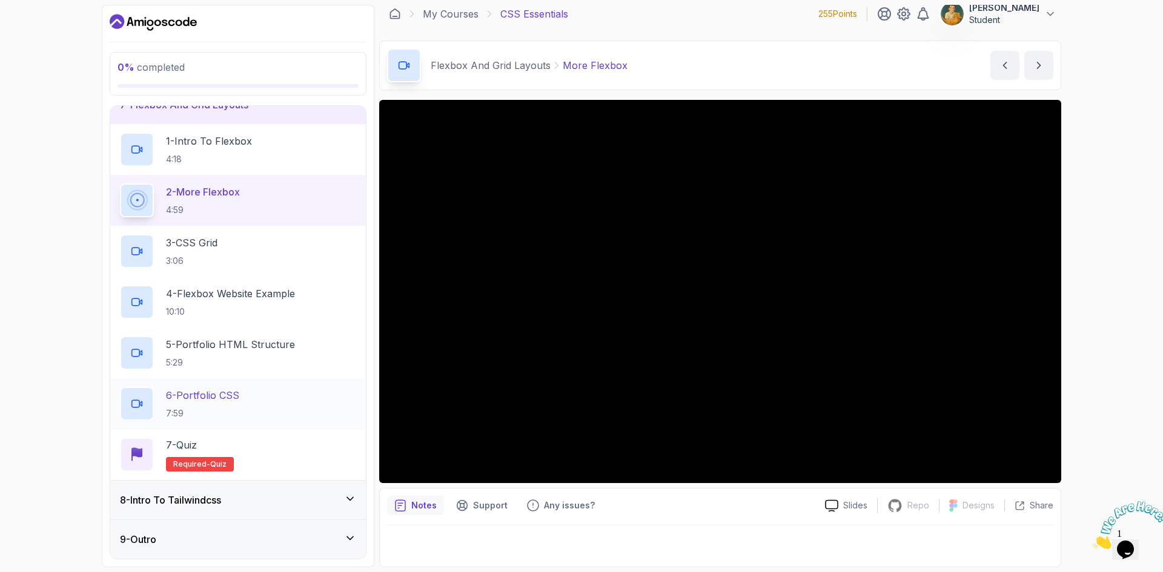
click at [243, 407] on div "6 - Portfolio CSS 7:59" at bounding box center [238, 404] width 236 height 34
